Goal: Task Accomplishment & Management: Use online tool/utility

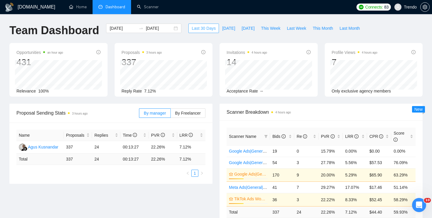
click at [195, 27] on span "Last 30 Days" at bounding box center [204, 28] width 24 height 6
click at [147, 9] on link "Scanner" at bounding box center [148, 6] width 22 height 5
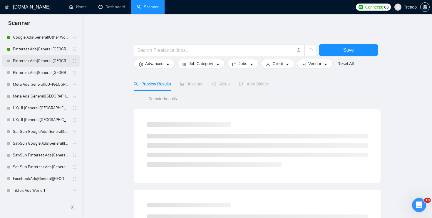
scroll to position [111, 0]
click at [36, 144] on link "TikTok Ads World 1" at bounding box center [41, 143] width 56 height 12
